Goal: Navigation & Orientation: Find specific page/section

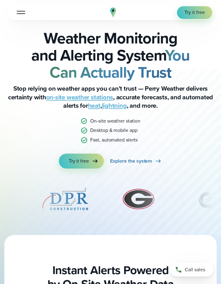
click at [19, 13] on button "Open Menu" at bounding box center [21, 12] width 15 height 11
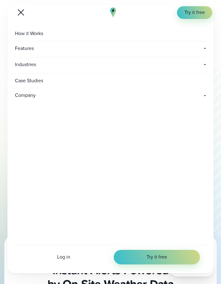
click at [205, 46] on icon at bounding box center [204, 48] width 5 height 5
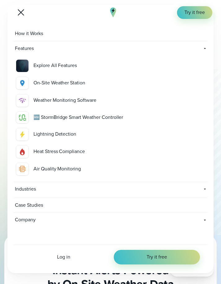
click at [70, 83] on div "On-Site Weather Station" at bounding box center [118, 82] width 171 height 7
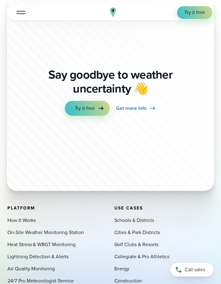
scroll to position [1958, 0]
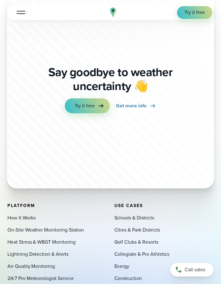
click at [73, 226] on link "On-Site Weather Monitoring Station" at bounding box center [45, 229] width 77 height 7
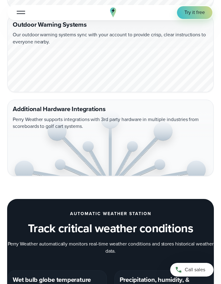
scroll to position [590, 0]
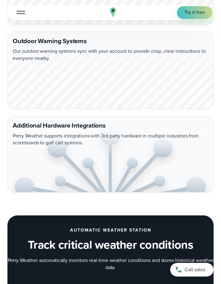
click at [22, 11] on button "Open Menu" at bounding box center [21, 12] width 15 height 11
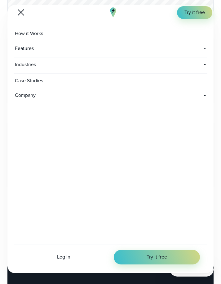
click at [202, 51] on div "Features Explore All Features Explore Perry Weather's on-site weather hardware …" at bounding box center [111, 49] width 194 height 16
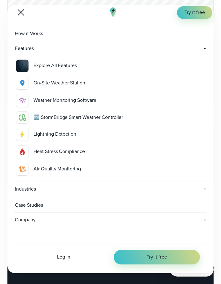
click at [203, 46] on icon at bounding box center [204, 48] width 5 height 5
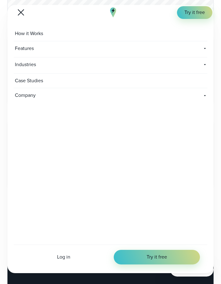
click at [204, 93] on icon at bounding box center [204, 95] width 5 height 5
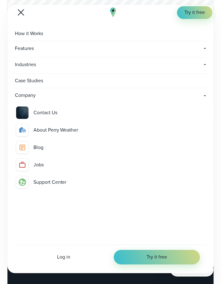
click at [205, 95] on icon at bounding box center [204, 95] width 5 height 5
